Goal: Task Accomplishment & Management: Manage account settings

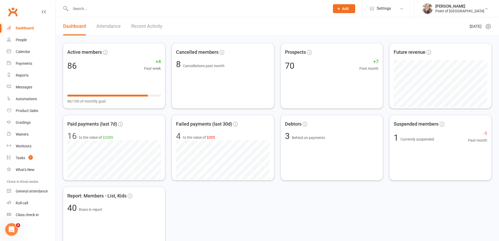
click at [101, 9] on input "text" at bounding box center [197, 8] width 257 height 7
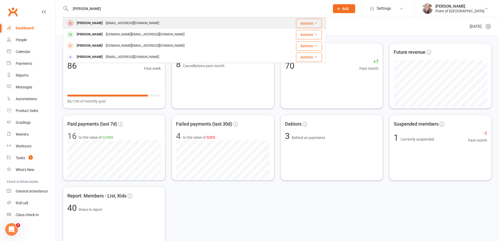
type input "jay"
click at [118, 23] on div "a03g2a9@gmail.com" at bounding box center [132, 23] width 56 height 8
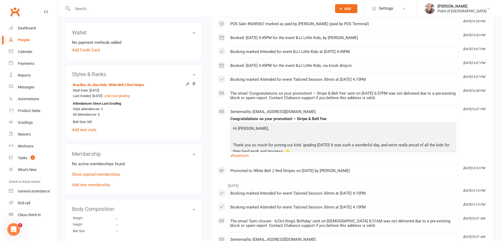
scroll to position [164, 0]
click at [115, 175] on link "Show expired memberships" at bounding box center [94, 173] width 48 height 5
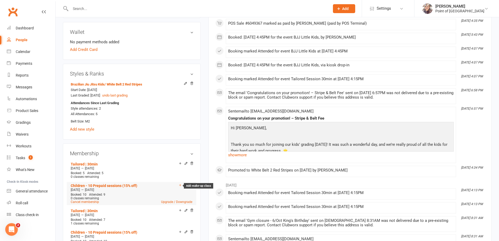
click at [180, 185] on icon at bounding box center [180, 185] width 2 height 2
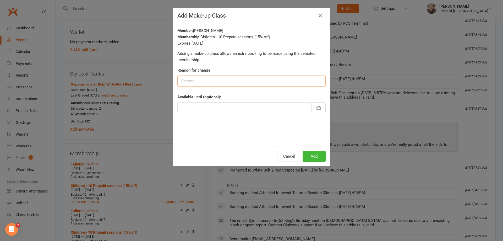
click at [213, 82] on input at bounding box center [251, 80] width 148 height 11
type input "attended 9, 1 supporsed to be 1 more"
click at [309, 106] on div at bounding box center [251, 107] width 148 height 11
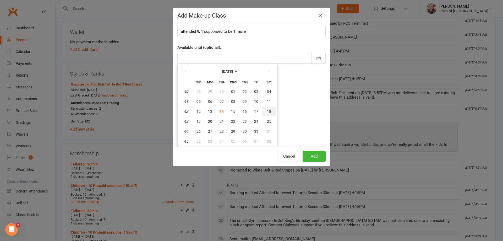
click at [268, 109] on span "18" at bounding box center [269, 111] width 4 height 4
type input "18 Oct 2025"
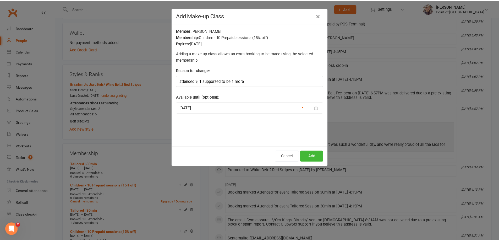
scroll to position [0, 0]
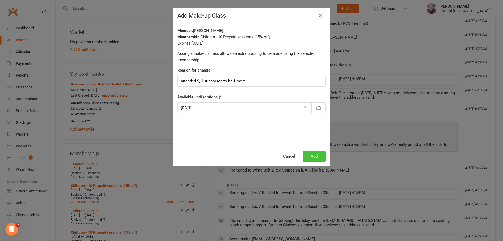
click at [318, 155] on button "Add" at bounding box center [314, 156] width 23 height 11
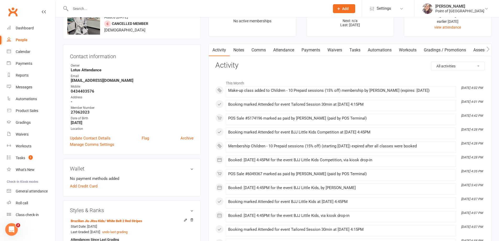
scroll to position [13, 0]
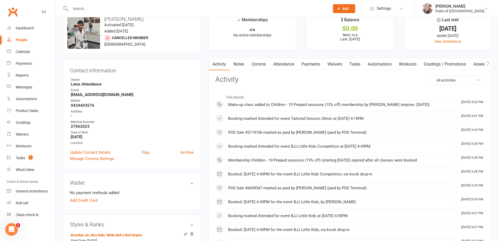
click at [318, 64] on link "Payments" at bounding box center [311, 64] width 26 height 12
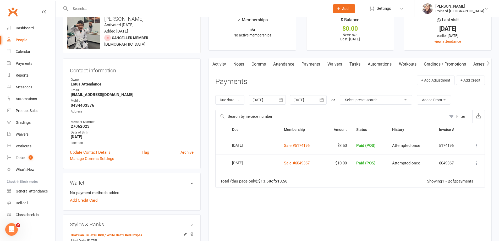
click at [281, 100] on icon "button" at bounding box center [281, 99] width 4 height 3
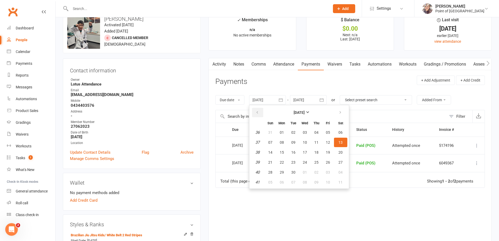
click at [259, 112] on icon "button" at bounding box center [258, 112] width 4 height 4
click at [293, 129] on button "01" at bounding box center [293, 132] width 11 height 9
type input "01 Jul 2025"
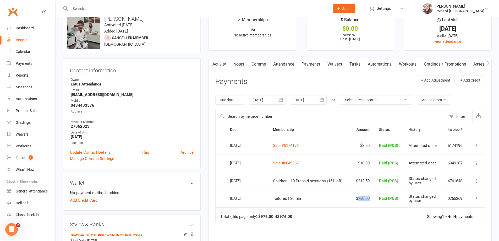
drag, startPoint x: 358, startPoint y: 198, endPoint x: 371, endPoint y: 198, distance: 13.1
click at [371, 198] on td "$750.00" at bounding box center [363, 198] width 24 height 18
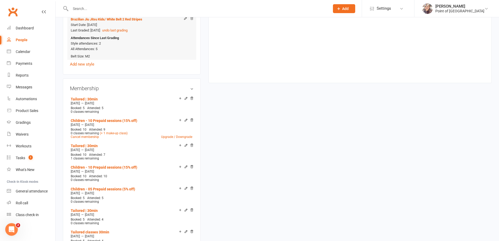
scroll to position [229, 0]
click at [31, 28] on div "Dashboard" at bounding box center [25, 28] width 18 height 4
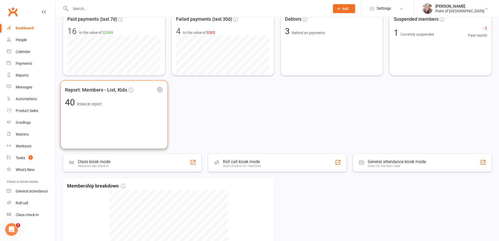
scroll to position [164, 0]
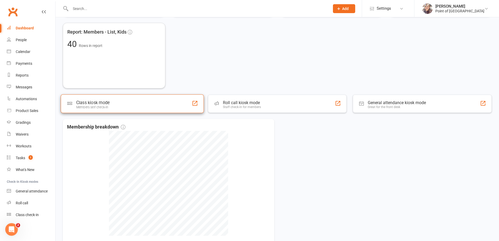
click at [129, 110] on div "Class kiosk mode Members self check-in" at bounding box center [132, 103] width 143 height 19
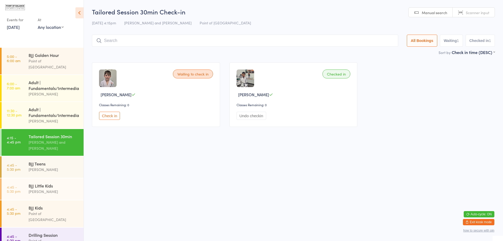
click at [111, 116] on button "Check in" at bounding box center [109, 116] width 21 height 8
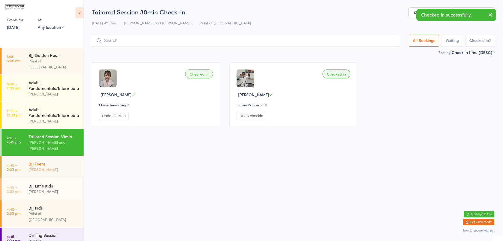
click at [57, 165] on div "BJJ Teens" at bounding box center [54, 164] width 51 height 6
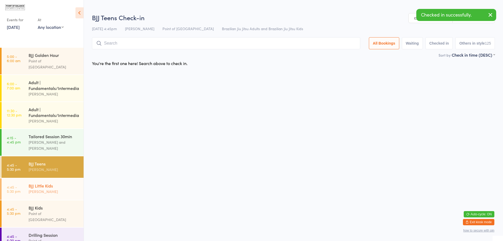
click at [53, 181] on div "BJJ Little Kids Kaio Andrade" at bounding box center [56, 188] width 55 height 21
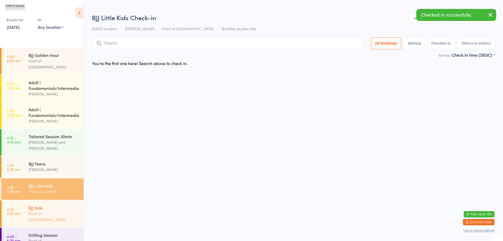
click at [52, 207] on div "BJJ Kids" at bounding box center [54, 208] width 51 height 6
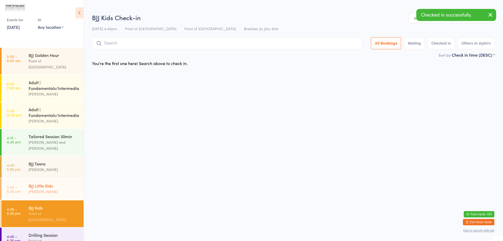
click at [52, 194] on div "Kaio Andrade" at bounding box center [54, 191] width 51 height 6
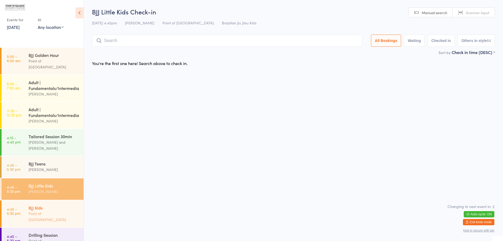
click at [45, 204] on div "BJJ Kids Point of Balance Sports Centre" at bounding box center [56, 213] width 55 height 27
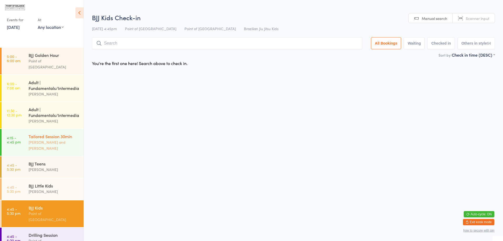
click at [52, 147] on div "[PERSON_NAME] and [PERSON_NAME]" at bounding box center [54, 145] width 51 height 12
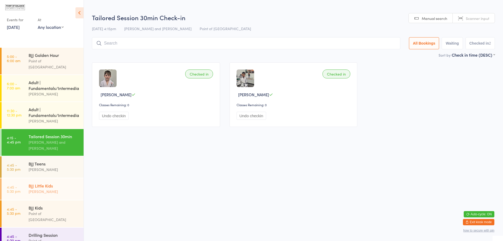
click at [51, 188] on div "[PERSON_NAME]" at bounding box center [54, 191] width 51 height 6
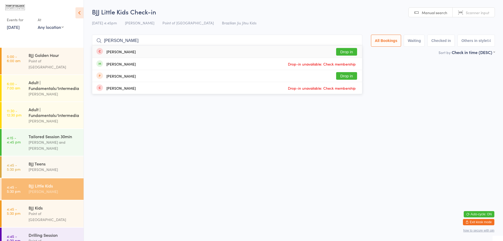
type input "jay"
click at [349, 51] on button "Drop in" at bounding box center [346, 52] width 21 height 8
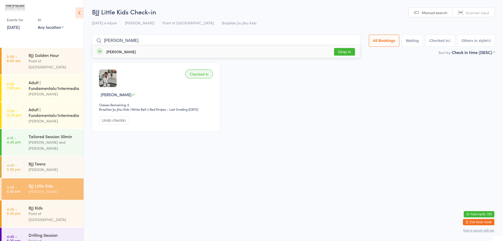
type input "orin"
click at [349, 55] on button "Drop in" at bounding box center [344, 52] width 21 height 8
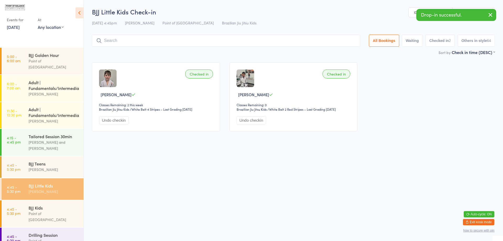
click at [485, 221] on button "Exit kiosk mode" at bounding box center [478, 222] width 31 height 6
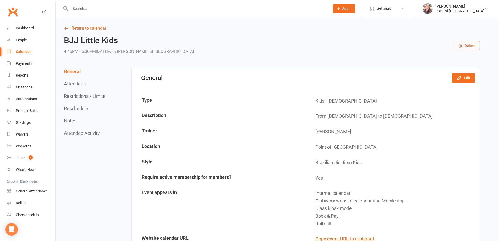
click at [120, 3] on div at bounding box center [194, 8] width 263 height 17
click at [120, 7] on input "text" at bounding box center [197, 8] width 257 height 7
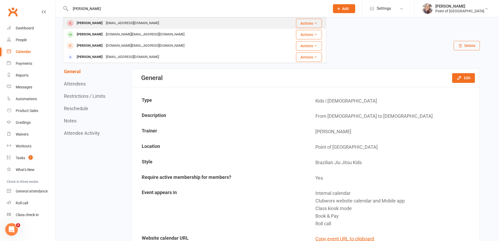
type input "jay"
click at [121, 24] on div "a03g2a9@gmail.com" at bounding box center [132, 23] width 56 height 8
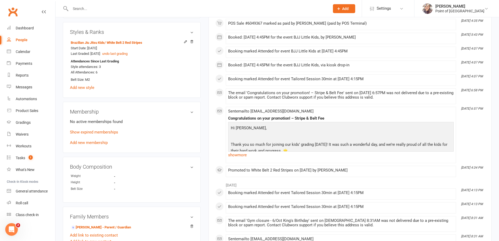
scroll to position [210, 0]
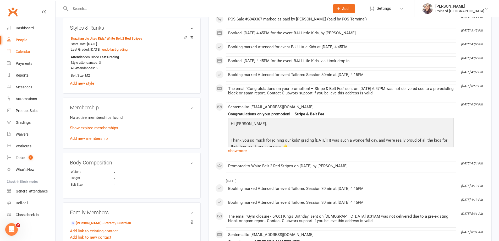
click at [24, 51] on div "Calendar" at bounding box center [23, 52] width 15 height 4
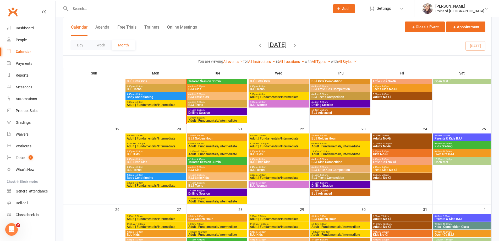
scroll to position [229, 0]
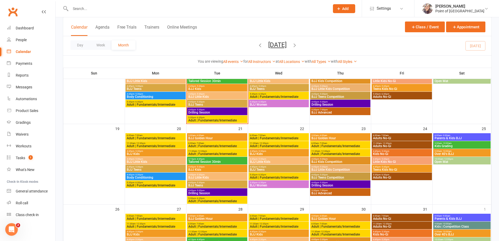
click at [202, 160] on span "- 4:45pm" at bounding box center [200, 159] width 9 height 2
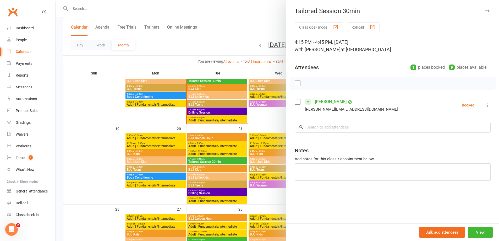
click at [136, 59] on div at bounding box center [278, 120] width 444 height 241
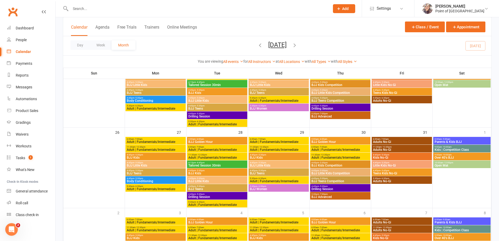
scroll to position [308, 0]
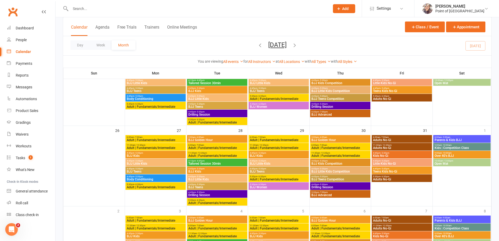
click at [213, 161] on span "4:15pm - 4:45pm" at bounding box center [217, 161] width 58 height 2
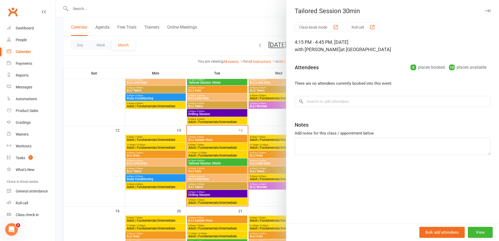
scroll to position [138, 0]
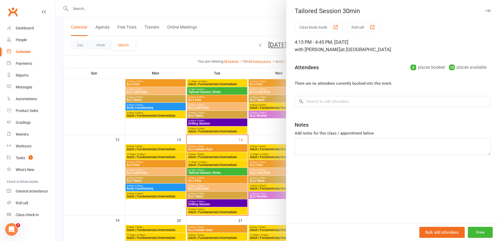
click at [131, 60] on div at bounding box center [278, 120] width 444 height 241
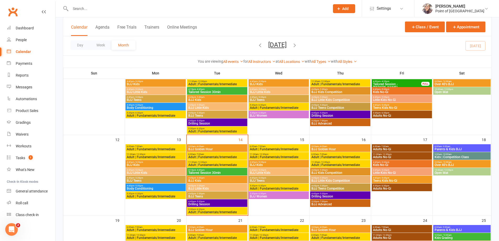
click at [114, 9] on input "text" at bounding box center [197, 8] width 257 height 7
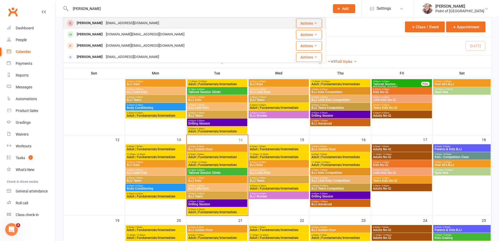
type input "jay"
click at [112, 24] on div "a03g2a9@gmail.com" at bounding box center [132, 23] width 56 height 8
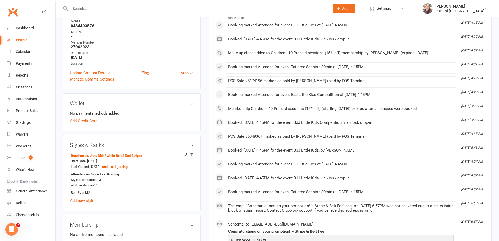
scroll to position [157, 0]
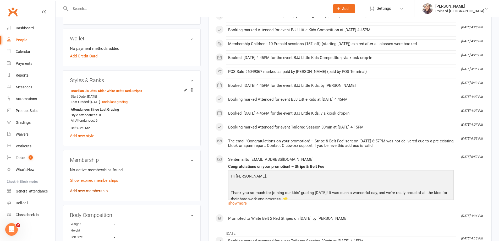
click at [91, 191] on link "Add new membership" at bounding box center [89, 190] width 38 height 5
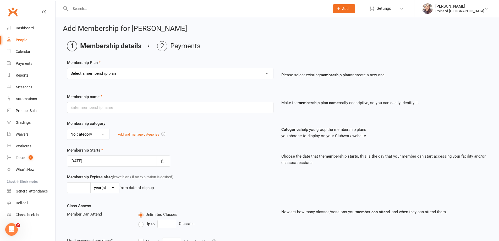
click at [100, 74] on select "Select a membership plan Create new Membership Plan Tailored | 30min Tailored |…" at bounding box center [170, 73] width 206 height 10
select select "22"
click at [67, 68] on select "Select a membership plan Create new Membership Plan Tailored | 30min Tailored |…" at bounding box center [170, 73] width 206 height 10
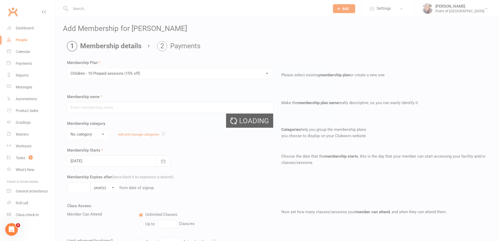
type input "Children - 10 Prepaid sessions (15% off)"
select select "0"
type input "3"
select select "2"
type input "10"
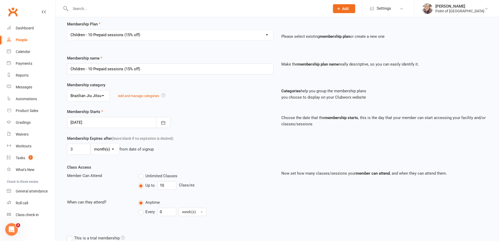
scroll to position [59, 0]
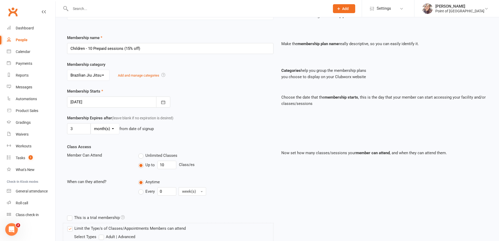
click at [87, 103] on div at bounding box center [118, 101] width 103 height 11
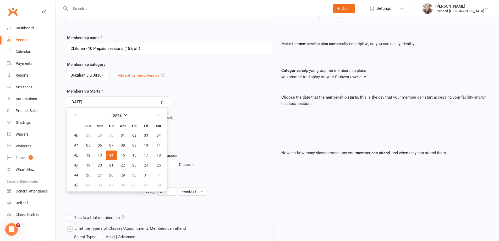
click at [111, 154] on span "14" at bounding box center [111, 155] width 4 height 4
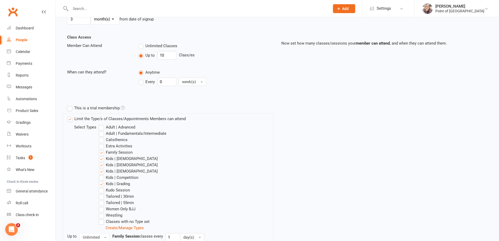
scroll to position [210, 0]
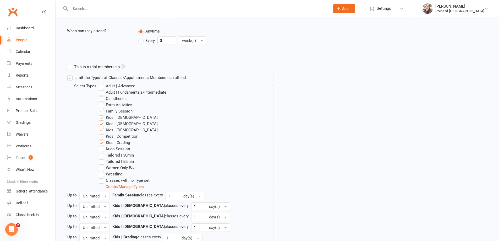
click at [101, 123] on label "Kids | [DEMOGRAPHIC_DATA]" at bounding box center [128, 124] width 59 height 6
click at [101, 121] on input "Kids | [DEMOGRAPHIC_DATA]" at bounding box center [100, 121] width 3 height 0
click at [101, 132] on label "Kids | [DEMOGRAPHIC_DATA]" at bounding box center [128, 130] width 59 height 6
click at [101, 127] on input "Kids | [DEMOGRAPHIC_DATA]" at bounding box center [100, 127] width 3 height 0
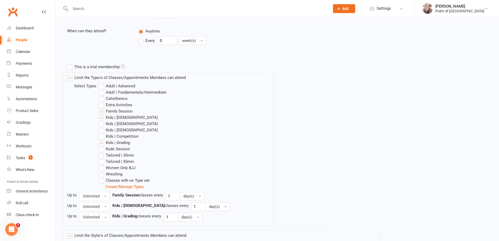
click at [102, 137] on label "Kids | Competition" at bounding box center [119, 136] width 40 height 6
click at [102, 133] on input "Kids | Competition" at bounding box center [100, 133] width 3 height 0
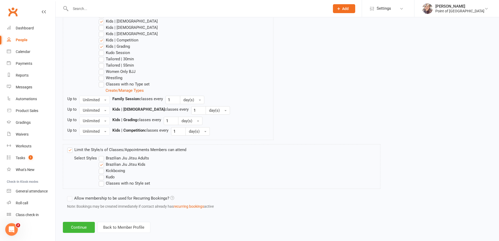
scroll to position [313, 0]
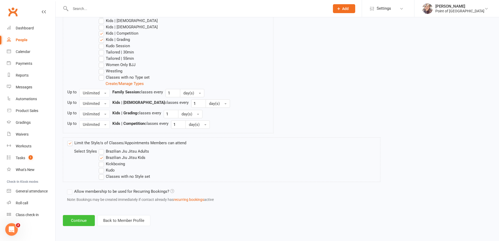
click at [86, 219] on button "Continue" at bounding box center [79, 220] width 32 height 11
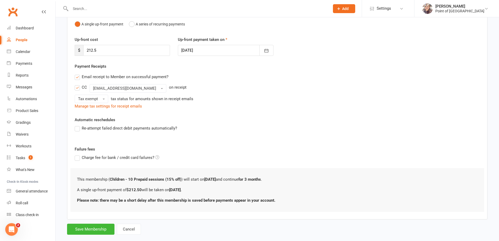
scroll to position [59, 0]
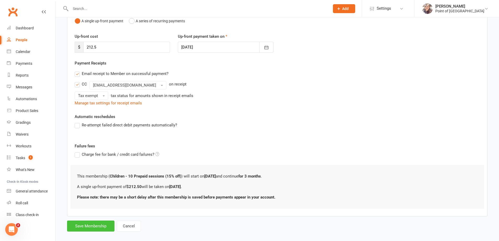
click at [97, 224] on button "Save Membership" at bounding box center [90, 225] width 47 height 11
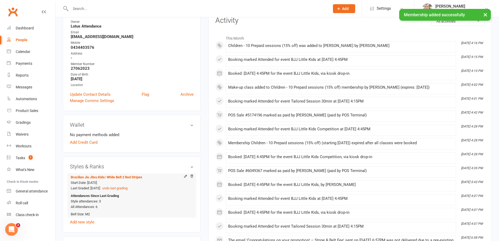
scroll to position [157, 0]
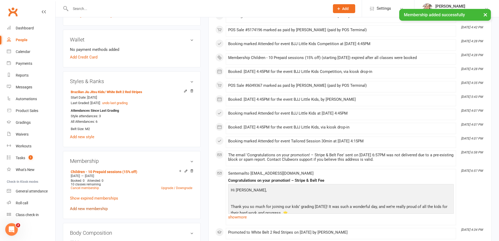
click at [99, 208] on link "Add new membership" at bounding box center [89, 208] width 38 height 5
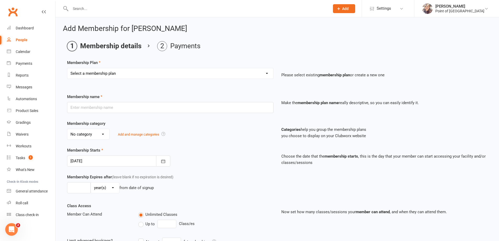
click at [111, 75] on select "Select a membership plan Create new Membership Plan Tailored | 30min Tailored |…" at bounding box center [170, 73] width 206 height 10
select select "1"
click at [67, 68] on select "Select a membership plan Create new Membership Plan Tailored | 30min Tailored |…" at bounding box center [170, 73] width 206 height 10
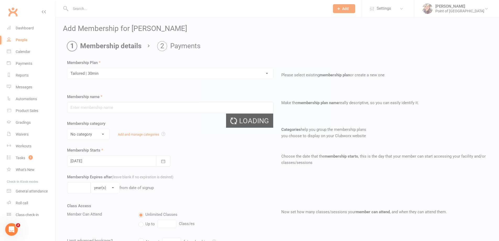
type input "Tailored | 30min"
select select "0"
type input "1"
select select "2"
type input "1"
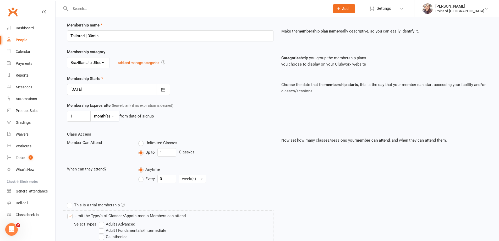
scroll to position [118, 0]
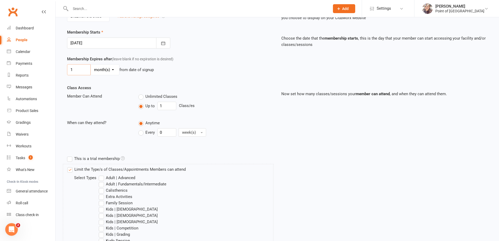
click at [78, 70] on input "1" at bounding box center [79, 69] width 24 height 11
drag, startPoint x: 78, startPoint y: 70, endPoint x: 67, endPoint y: 71, distance: 10.5
click at [67, 71] on input "1" at bounding box center [79, 69] width 24 height 11
type input "6"
click at [250, 78] on div "Membership Expires after (leave blank if no expiration is desired) 6 day(s) wee…" at bounding box center [277, 70] width 429 height 29
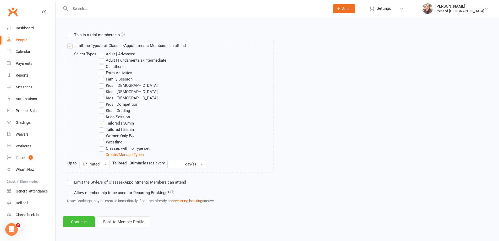
scroll to position [243, 0]
click at [82, 219] on button "Continue" at bounding box center [79, 220] width 32 height 11
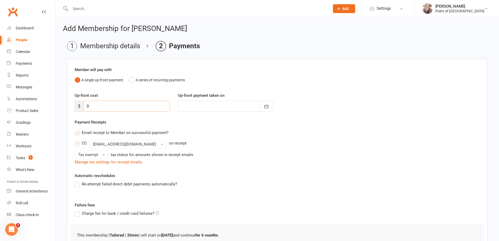
drag, startPoint x: 94, startPoint y: 109, endPoint x: 85, endPoint y: 109, distance: 9.2
click at [85, 109] on input "0" at bounding box center [126, 106] width 87 height 11
type input "8"
type input "[DATE]"
type input "850"
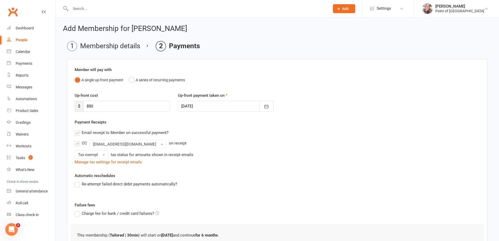
click at [274, 138] on div "Email receipt to Member on successful payment? CC info@pointofbalancesportscent…" at bounding box center [277, 146] width 413 height 38
click at [108, 47] on li "Membership details" at bounding box center [103, 46] width 73 height 10
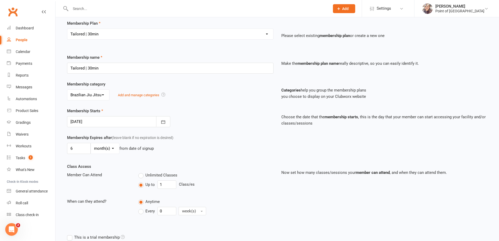
scroll to position [72, 0]
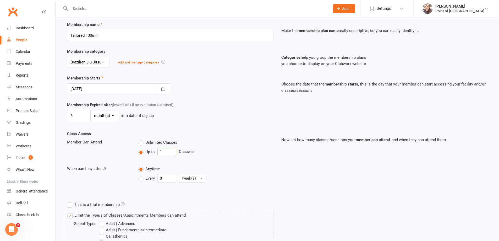
drag, startPoint x: 166, startPoint y: 151, endPoint x: 158, endPoint y: 151, distance: 8.1
click at [158, 151] on input "1" at bounding box center [167, 152] width 19 height 8
type input "10"
click at [252, 135] on div "Class Access Member Can Attend Unlimited Classes Up to 10 Class/es When can the…" at bounding box center [170, 161] width 214 height 61
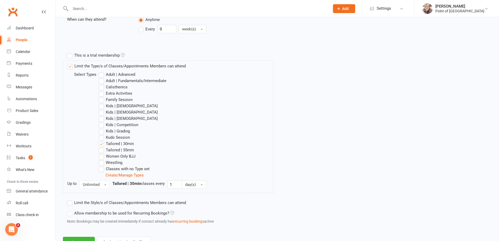
scroll to position [243, 0]
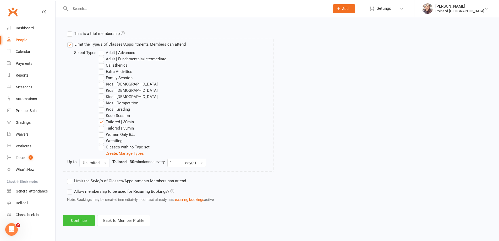
click at [77, 221] on button "Continue" at bounding box center [79, 220] width 32 height 11
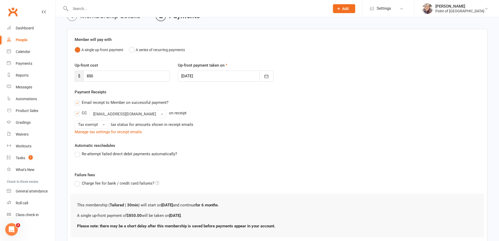
scroll to position [66, 0]
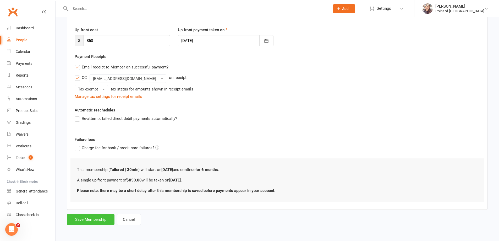
click at [94, 220] on button "Save Membership" at bounding box center [90, 219] width 47 height 11
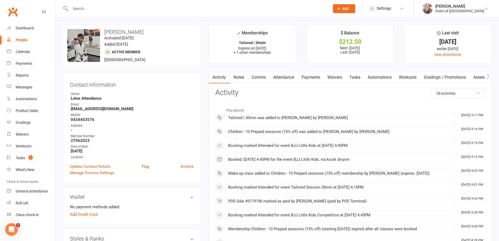
click at [316, 78] on link "Payments" at bounding box center [311, 77] width 26 height 12
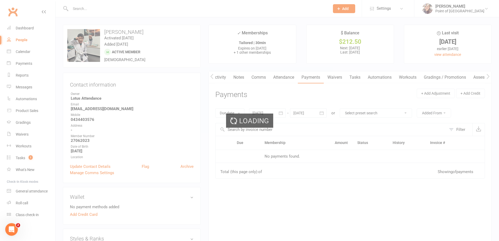
scroll to position [0, 0]
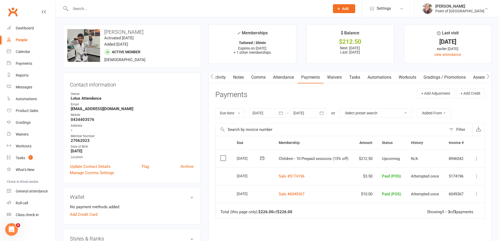
click at [477, 158] on icon at bounding box center [476, 158] width 5 height 5
click at [463, 179] on link "Mark as Paid (POS)" at bounding box center [454, 179] width 52 height 10
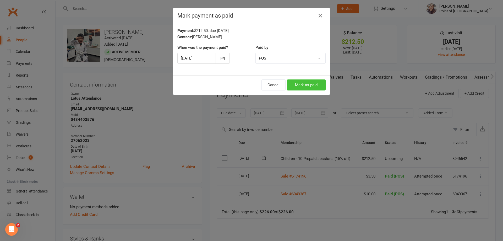
click at [316, 85] on button "Mark as paid" at bounding box center [306, 84] width 39 height 11
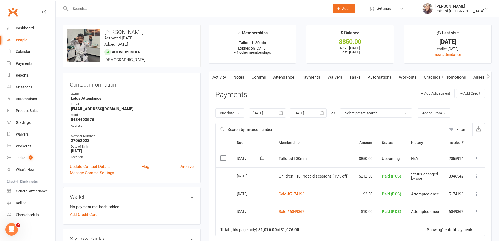
click at [474, 161] on button at bounding box center [477, 158] width 6 height 6
click at [463, 179] on link "Mark as Paid (POS)" at bounding box center [454, 179] width 52 height 10
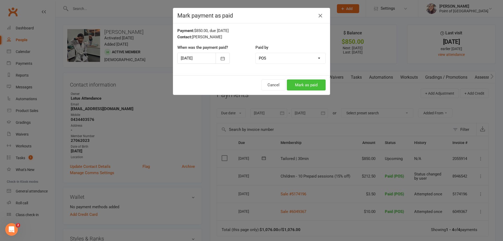
click at [308, 86] on button "Mark as paid" at bounding box center [306, 84] width 39 height 11
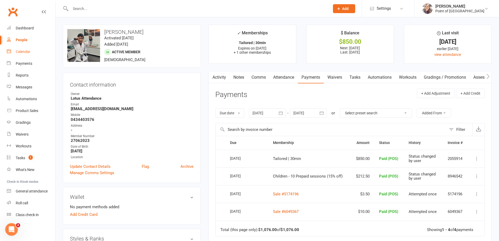
click at [30, 52] on div "Calendar" at bounding box center [23, 52] width 15 height 4
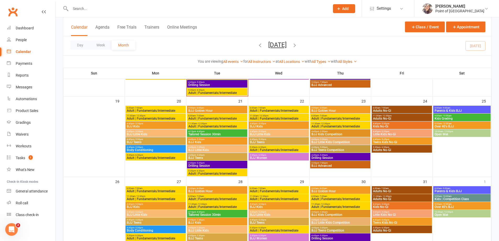
scroll to position [262, 0]
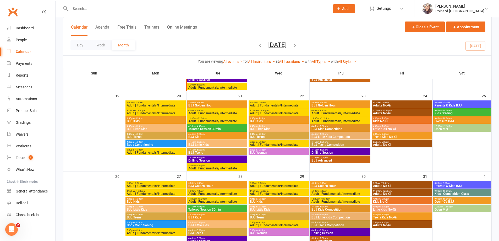
click at [220, 128] on span "Tailored Session 30min" at bounding box center [217, 128] width 58 height 3
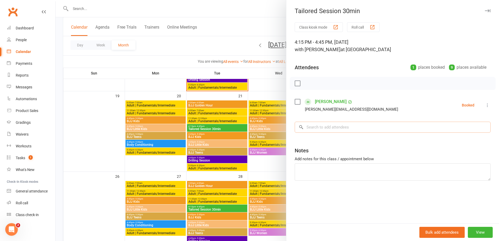
click at [356, 128] on input "search" at bounding box center [393, 127] width 196 height 11
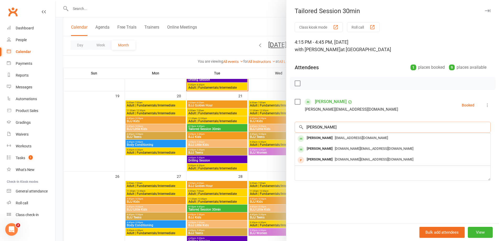
type input "[PERSON_NAME]"
click at [383, 114] on div "Class kiosk mode Roll call 4:15 PM - 4:45 PM, [DATE] with [PERSON_NAME] at [GEO…" at bounding box center [392, 122] width 213 height 201
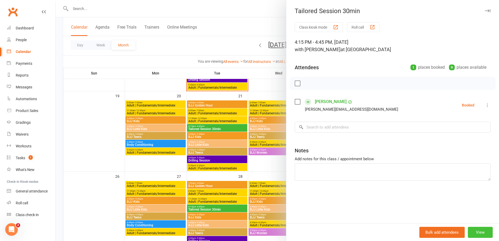
click at [474, 234] on button "View" at bounding box center [480, 232] width 25 height 11
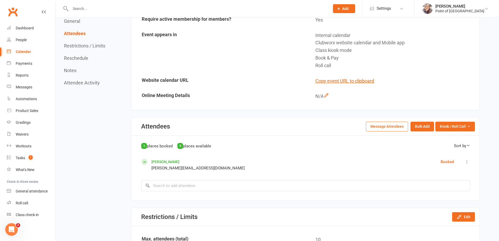
scroll to position [177, 0]
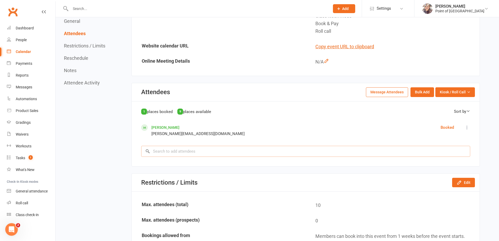
click at [179, 152] on input "search" at bounding box center [305, 151] width 329 height 11
click at [424, 93] on button "Bulk Add" at bounding box center [423, 91] width 24 height 9
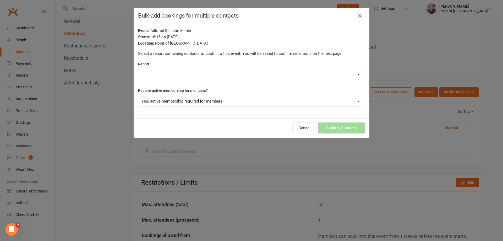
click at [357, 16] on icon "button" at bounding box center [360, 16] width 6 height 6
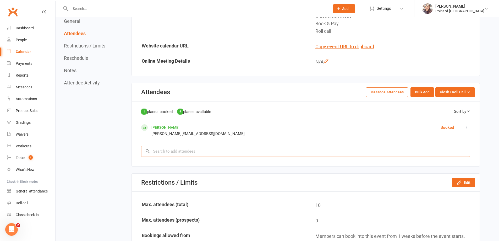
click at [201, 151] on input "search" at bounding box center [305, 151] width 329 height 11
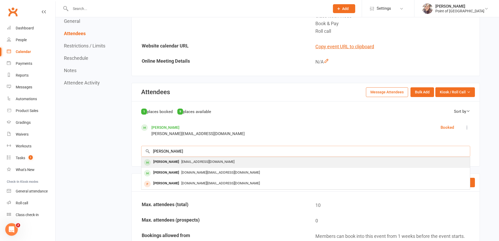
type input "[PERSON_NAME]"
click at [187, 163] on span "[EMAIL_ADDRESS][DOMAIN_NAME]" at bounding box center [207, 162] width 53 height 4
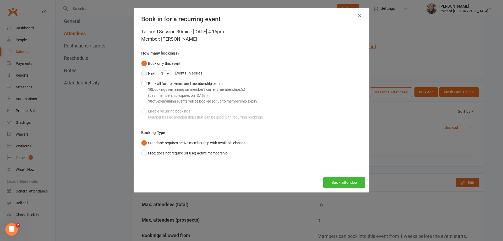
click at [143, 73] on button "Next" at bounding box center [148, 73] width 14 height 10
click at [162, 73] on select "1 2 3 4 5 6 7 8 9 10 11 12 13 14 15 16 17 18 19 20 21 22 23 24 25 26 27 28 29 3…" at bounding box center [165, 74] width 13 height 6
select select "9"
click at [159, 71] on select "1 2 3 4 5 6 7 8 9 10 11 12 13 14 15 16 17 18 19 20 21 22 23 24 25 26 27 28 29 3…" at bounding box center [165, 74] width 13 height 6
click at [328, 122] on div "Book only this event Next 1 2 3 4 5 6 7 8 9 10 11 12 13 14 15 16 17 18 19 20 21…" at bounding box center [251, 90] width 221 height 64
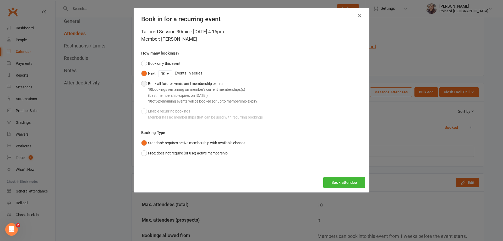
click at [142, 84] on button "Book all future events until membership expires 10 bookings remaining on member…" at bounding box center [200, 93] width 118 height 28
click at [141, 73] on button "Next" at bounding box center [148, 73] width 14 height 10
click at [345, 183] on button "Book attendee" at bounding box center [344, 182] width 42 height 11
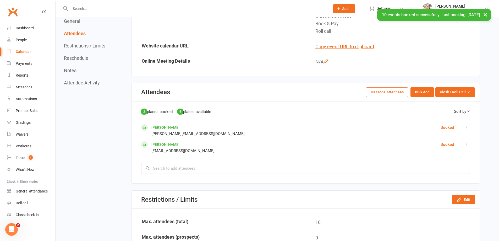
click at [24, 48] on link "Calendar" at bounding box center [31, 52] width 48 height 12
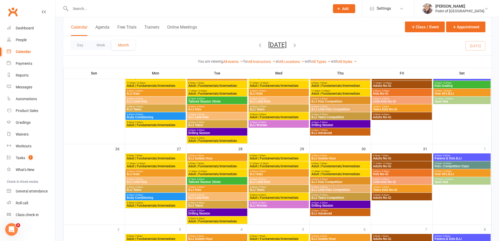
scroll to position [347, 0]
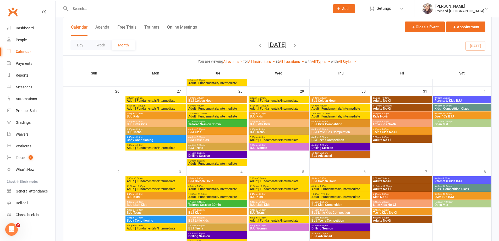
click at [209, 122] on span "4:15pm - 4:45pm" at bounding box center [217, 121] width 58 height 2
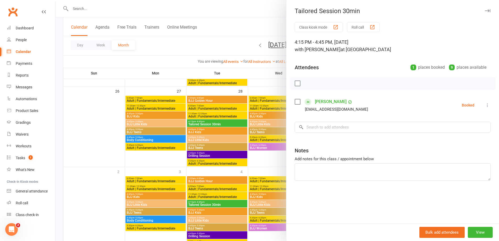
click at [66, 61] on div at bounding box center [278, 120] width 444 height 241
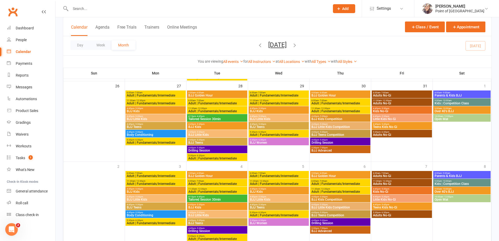
scroll to position [354, 0]
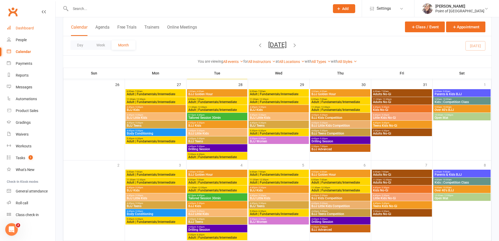
click at [34, 29] on link "Dashboard" at bounding box center [31, 28] width 48 height 12
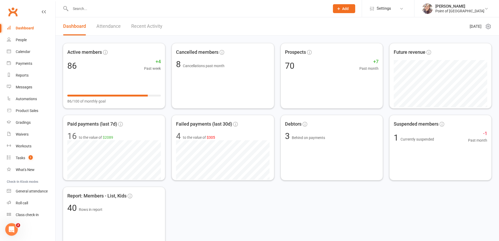
click at [28, 29] on div "Dashboard" at bounding box center [25, 28] width 18 height 4
click at [91, 9] on input "text" at bounding box center [197, 8] width 257 height 7
click at [132, 11] on input "text" at bounding box center [197, 8] width 257 height 7
type input "j"
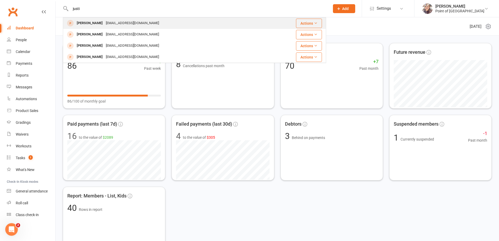
type input "justi"
click at [111, 25] on div "justingilmour@hotmail.com" at bounding box center [132, 23] width 56 height 8
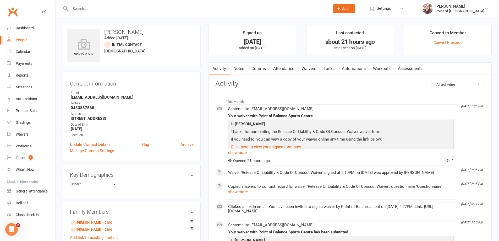
click at [118, 8] on input "text" at bounding box center [197, 8] width 257 height 7
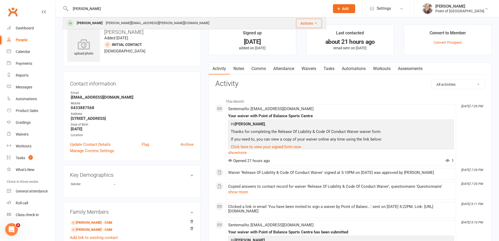
type input "holly"
click at [139, 20] on div "Holly Shugg holly.shugg@gmail.com" at bounding box center [172, 23] width 218 height 11
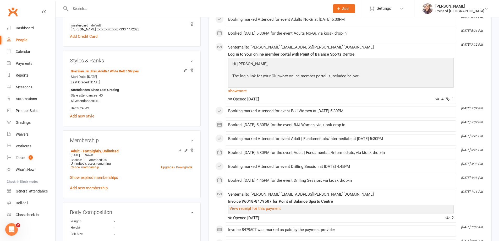
scroll to position [197, 0]
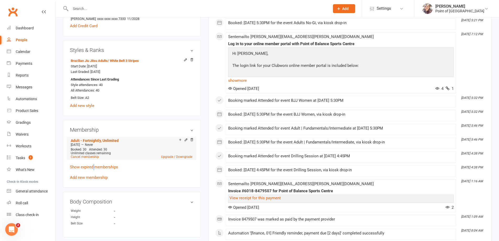
click at [94, 165] on link "Show expired memberships" at bounding box center [94, 167] width 48 height 5
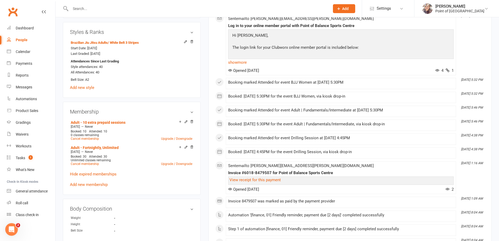
scroll to position [223, 0]
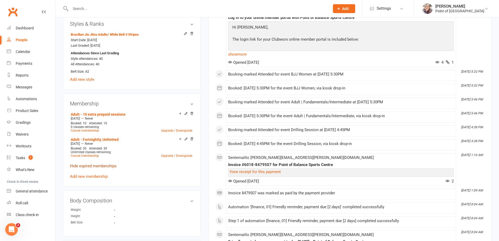
click at [103, 164] on link "Hide expired memberships" at bounding box center [93, 166] width 47 height 5
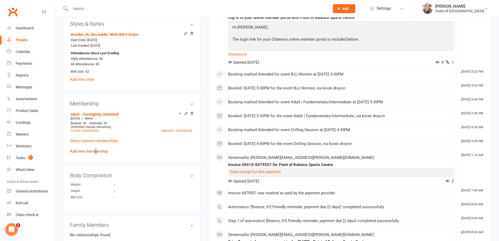
click at [96, 149] on link "Add new membership" at bounding box center [89, 151] width 38 height 5
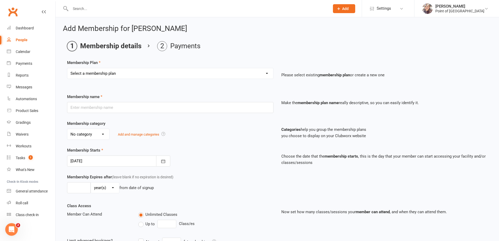
click at [113, 73] on select "Select a membership plan Create new Membership Plan Tailored | 30min Tailored |…" at bounding box center [170, 73] width 206 height 10
select select "38"
click at [67, 68] on select "Select a membership plan Create new Membership Plan Tailored | 30min Tailored |…" at bounding box center [170, 73] width 206 height 10
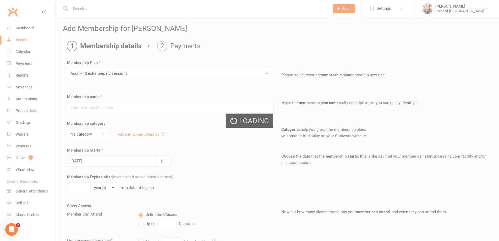
type input "Adult - 10 extra prepaid sessions"
type input "10"
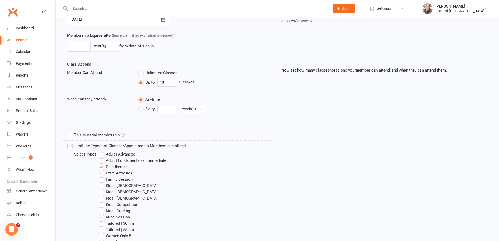
scroll to position [144, 0]
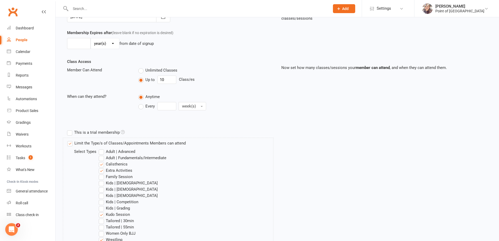
click at [101, 163] on label "Calisthenics" at bounding box center [113, 164] width 29 height 6
click at [101, 161] on input "Calisthenics" at bounding box center [100, 161] width 3 height 0
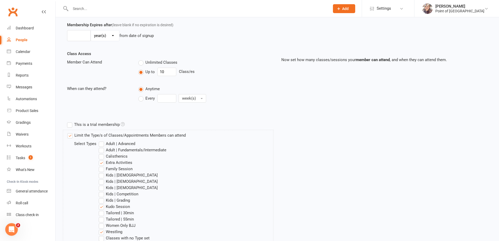
scroll to position [177, 0]
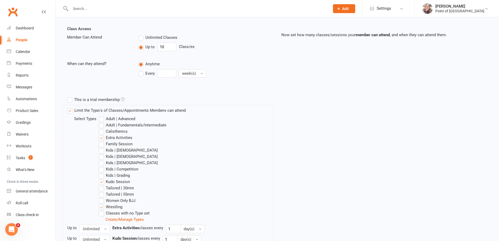
drag, startPoint x: 101, startPoint y: 180, endPoint x: 99, endPoint y: 185, distance: 4.6
click at [101, 180] on label "Kudo Session" at bounding box center [114, 181] width 31 height 6
click at [101, 178] on input "Kudo Session" at bounding box center [100, 178] width 3 height 0
click at [101, 132] on label "Calisthenics" at bounding box center [113, 131] width 29 height 6
click at [101, 128] on input "Calisthenics" at bounding box center [100, 128] width 3 height 0
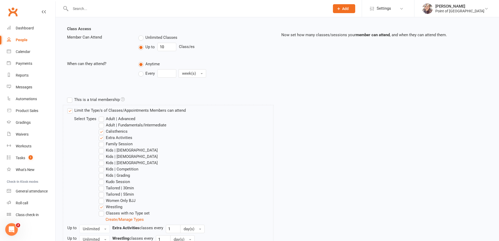
click at [101, 180] on label "Kudo Session" at bounding box center [114, 181] width 31 height 6
click at [101, 178] on input "Kudo Session" at bounding box center [100, 178] width 3 height 0
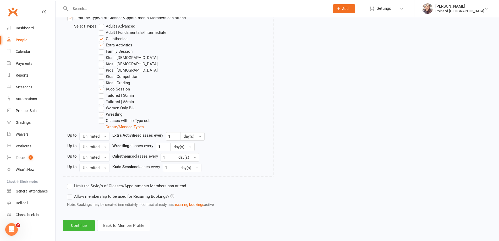
scroll to position [275, 0]
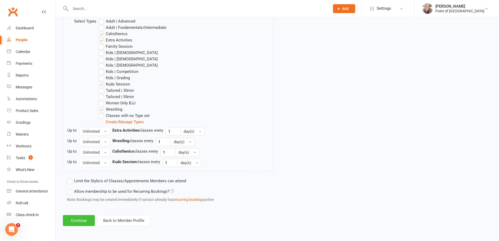
click at [83, 215] on button "Continue" at bounding box center [79, 220] width 32 height 11
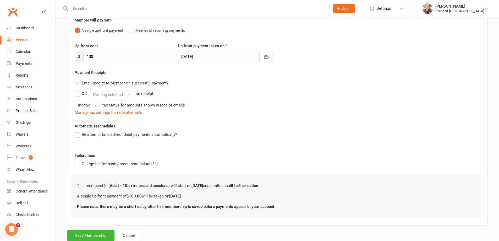
scroll to position [66, 0]
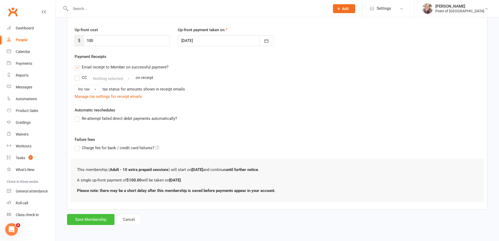
click at [95, 220] on button "Save Membership" at bounding box center [90, 219] width 47 height 11
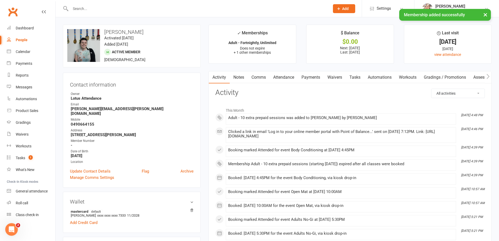
click at [318, 79] on link "Payments" at bounding box center [311, 77] width 26 height 12
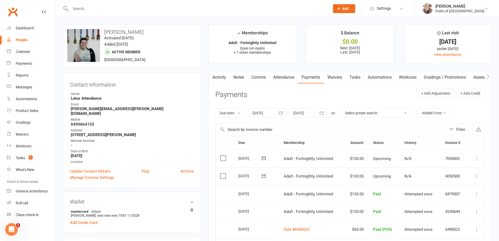
scroll to position [33, 0]
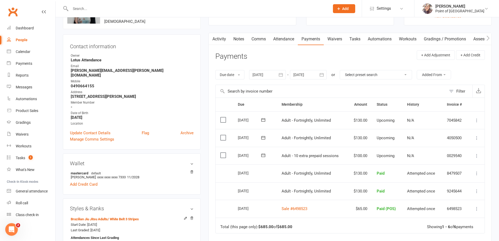
scroll to position [39, 0]
click at [476, 156] on icon at bounding box center [476, 154] width 5 height 5
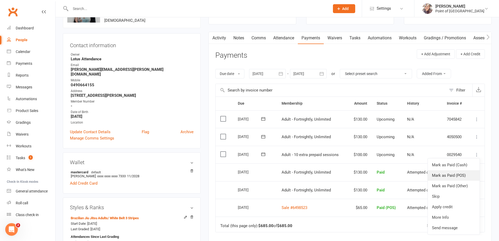
click at [457, 176] on link "Mark as Paid (POS)" at bounding box center [454, 175] width 52 height 10
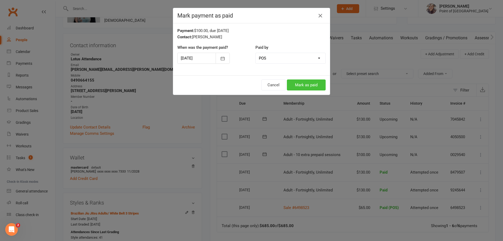
click at [306, 87] on button "Mark as paid" at bounding box center [306, 84] width 39 height 11
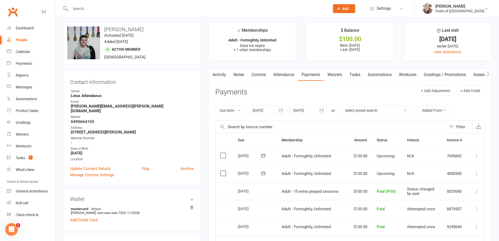
scroll to position [0, 0]
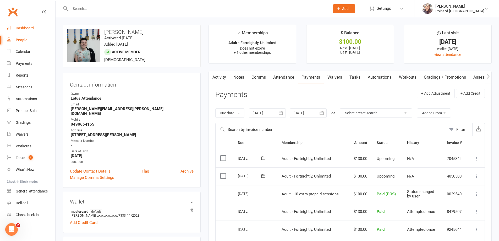
click at [25, 27] on div "Dashboard" at bounding box center [25, 28] width 18 height 4
